Goal: Use online tool/utility: Utilize a website feature to perform a specific function

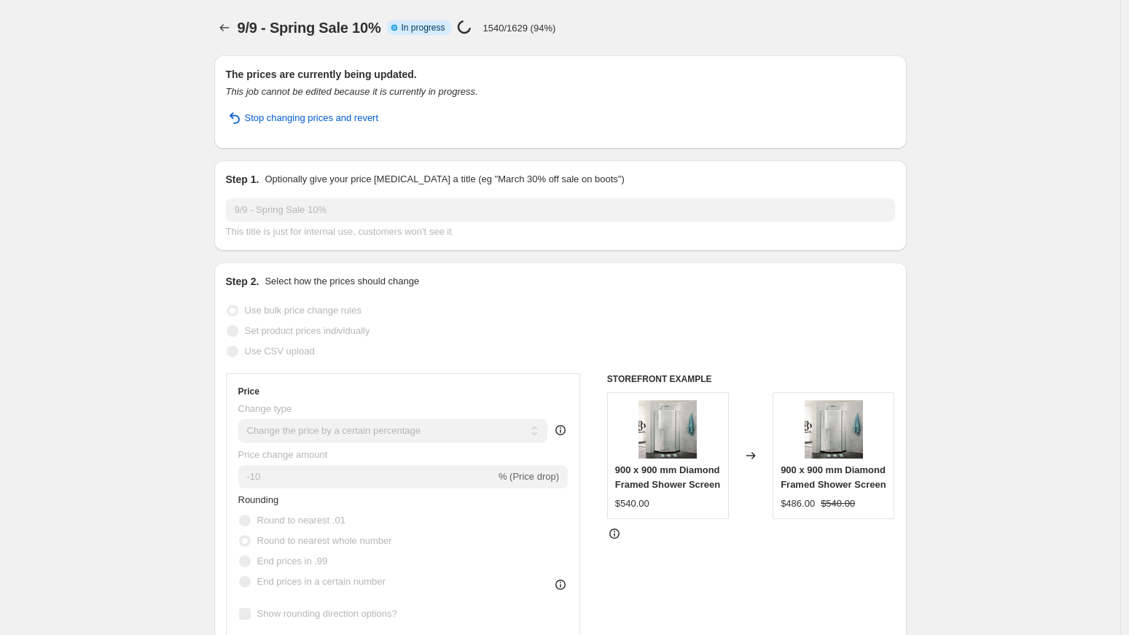
select select "percentage"
select select "vendor"
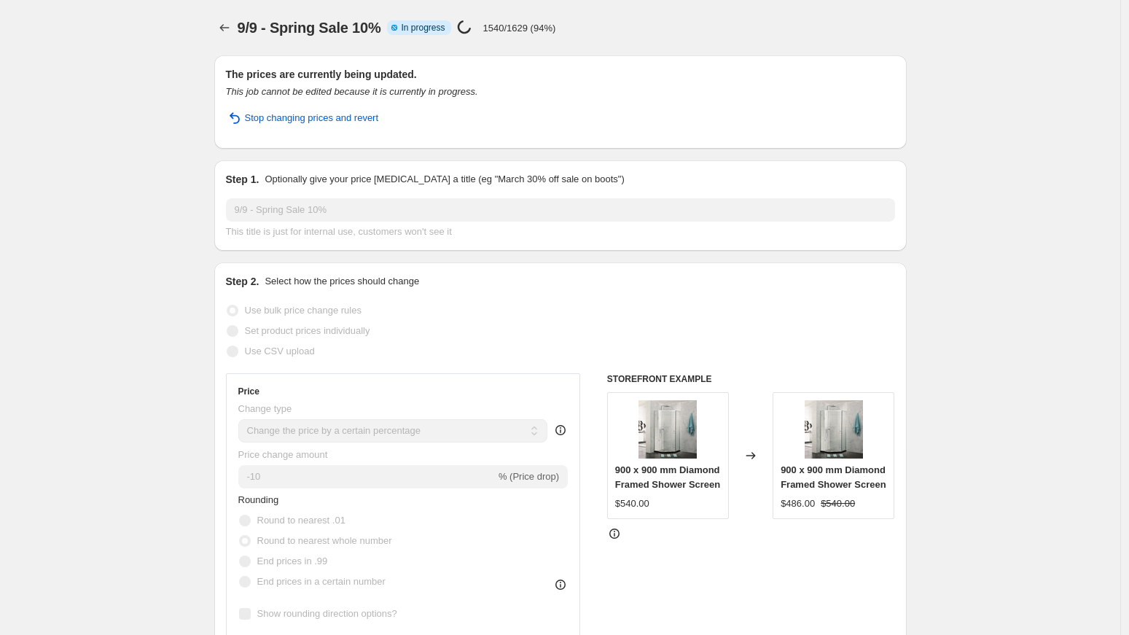
select select "vendor"
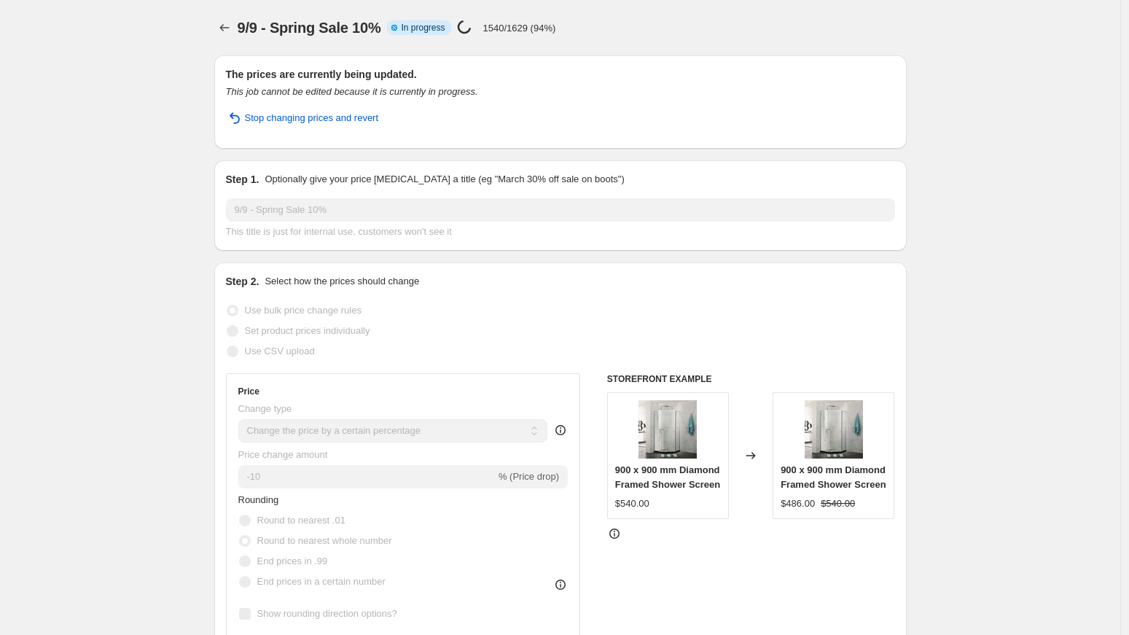
select select "vendor"
